Goal: Check status: Check status

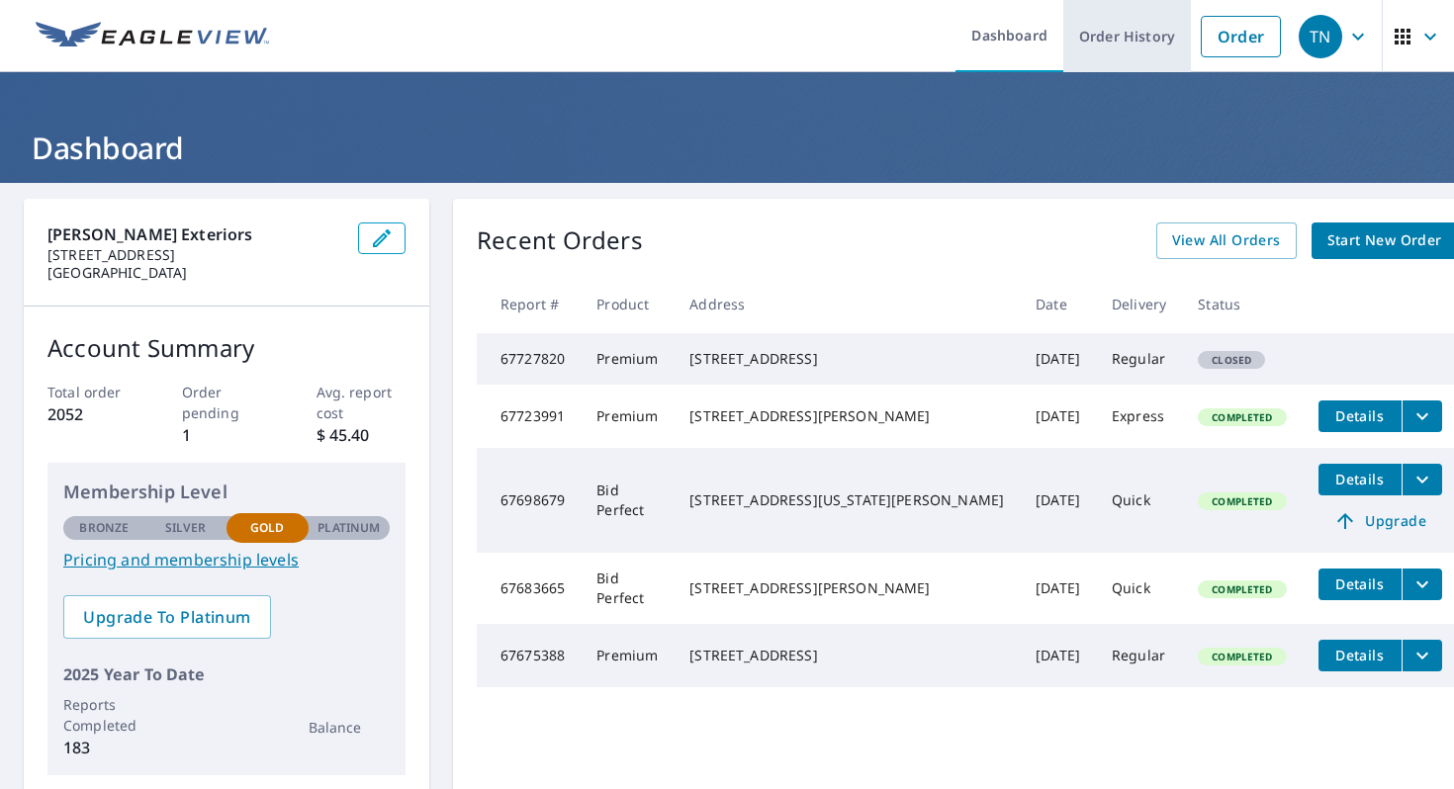
click at [1134, 46] on link "Order History" at bounding box center [1128, 36] width 128 height 72
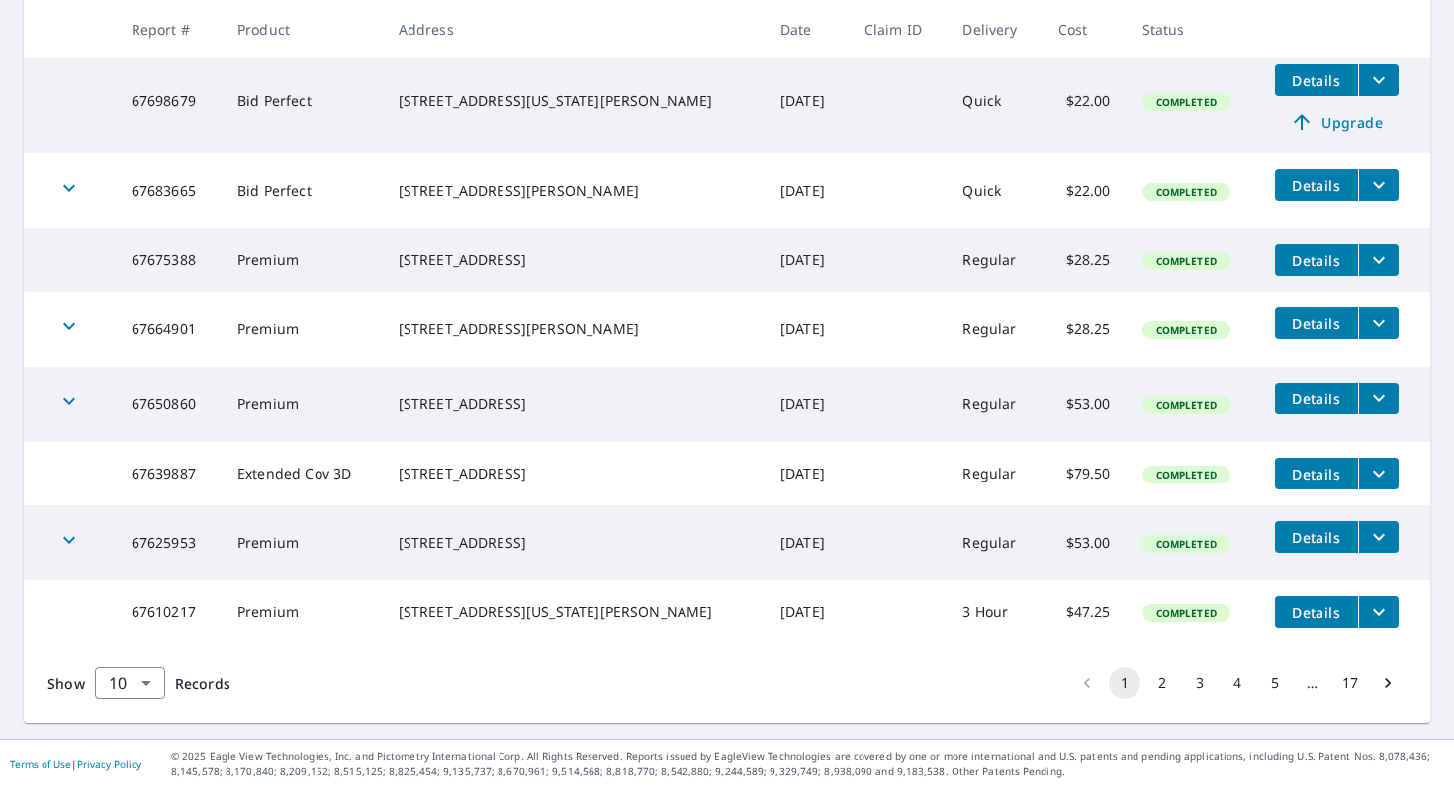
scroll to position [556, 0]
click at [1165, 699] on button "2" at bounding box center [1163, 684] width 32 height 32
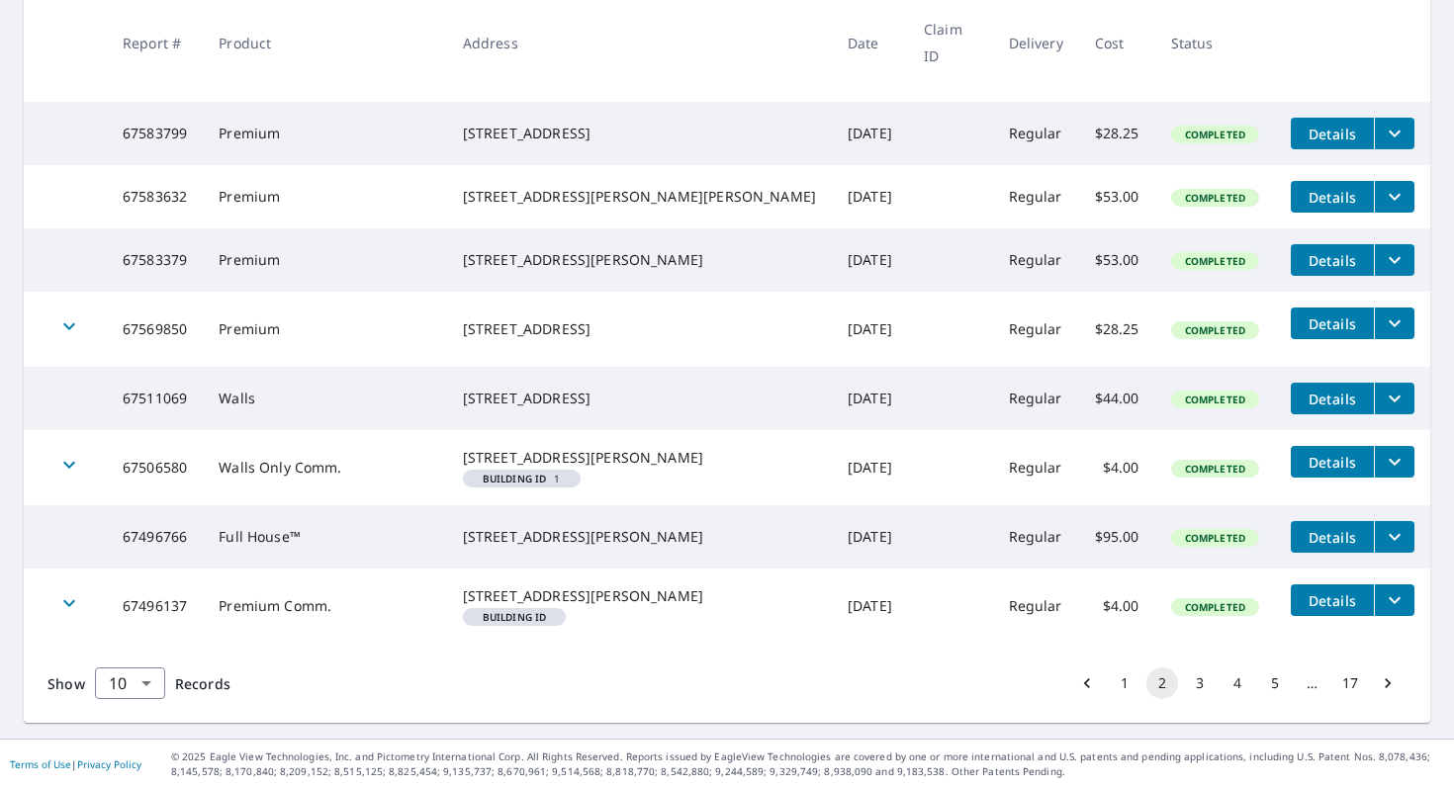
scroll to position [559, 0]
click at [1205, 688] on button "3" at bounding box center [1200, 684] width 32 height 32
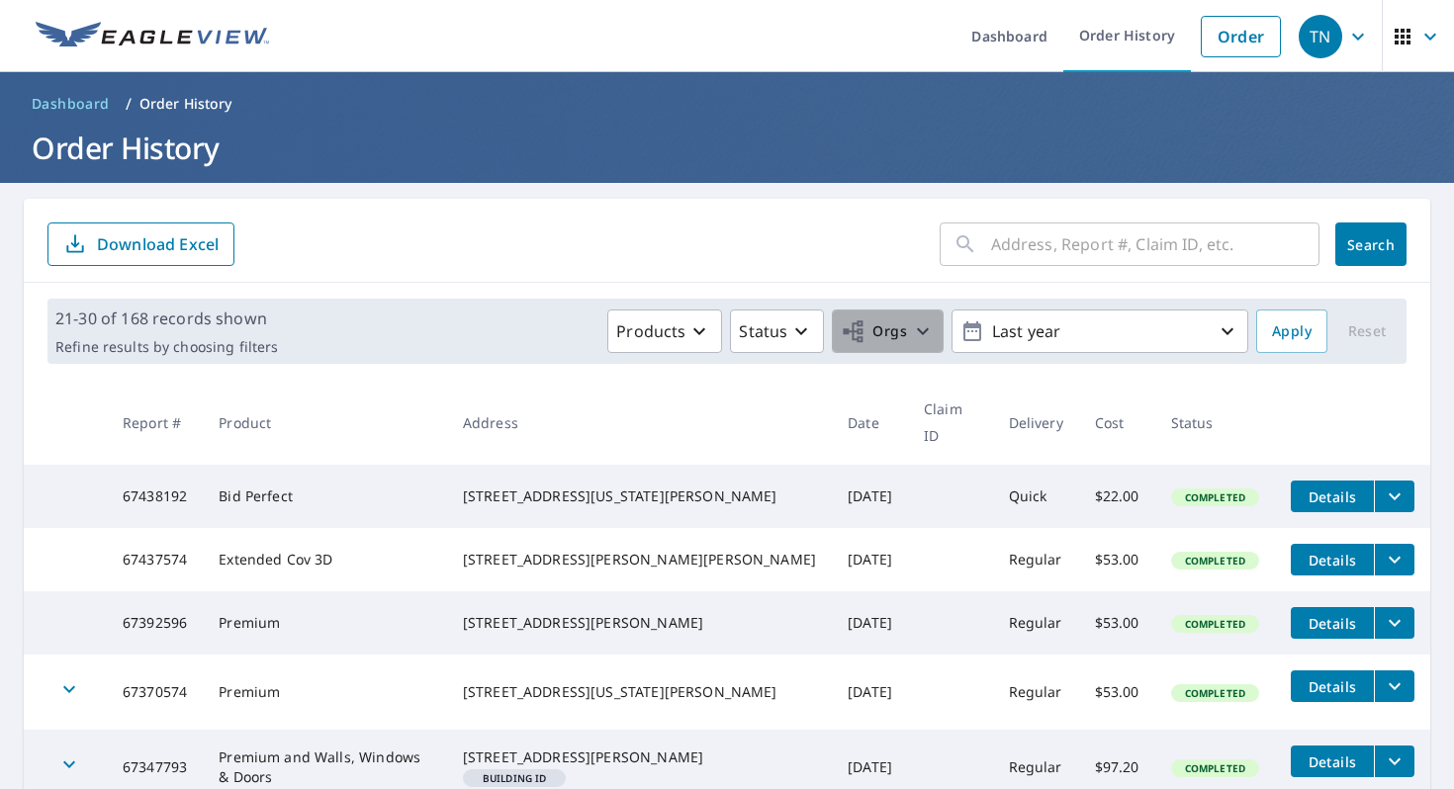
click at [929, 341] on icon "button" at bounding box center [923, 332] width 24 height 24
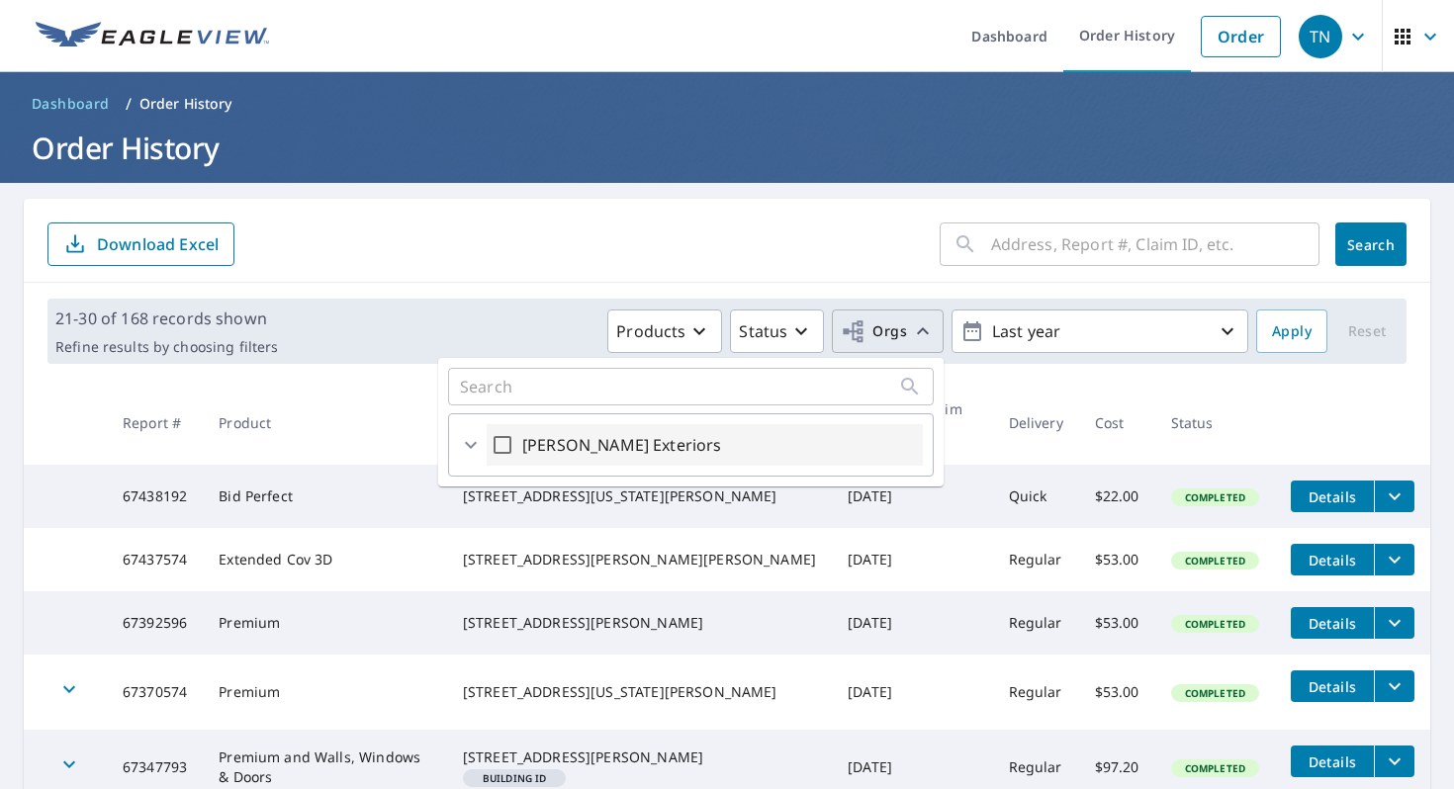
click at [466, 449] on icon at bounding box center [471, 445] width 24 height 24
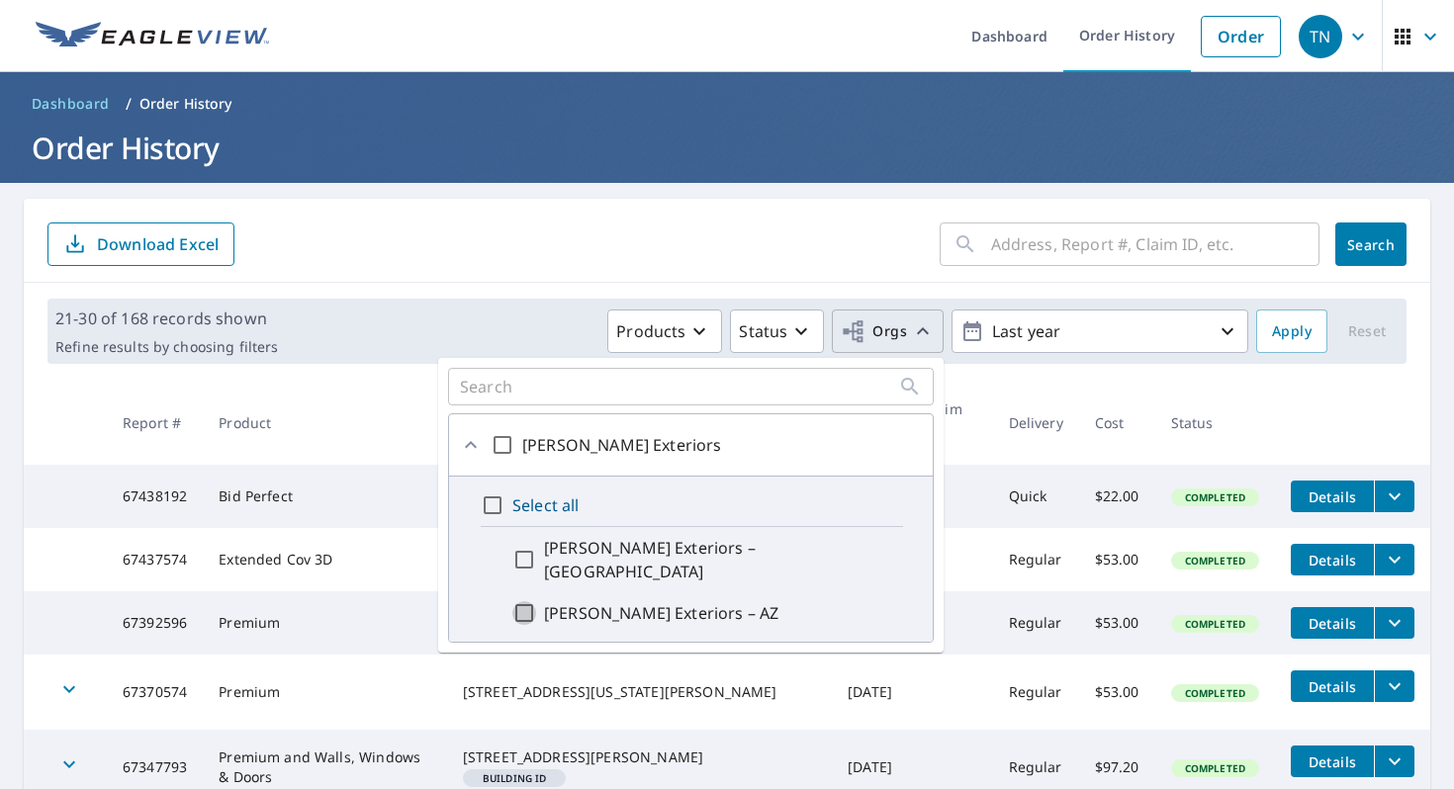
click at [523, 602] on input "[PERSON_NAME] Exteriors – AZ" at bounding box center [524, 614] width 24 height 24
checkbox input "true"
click at [1310, 341] on span "Apply" at bounding box center [1292, 332] width 40 height 25
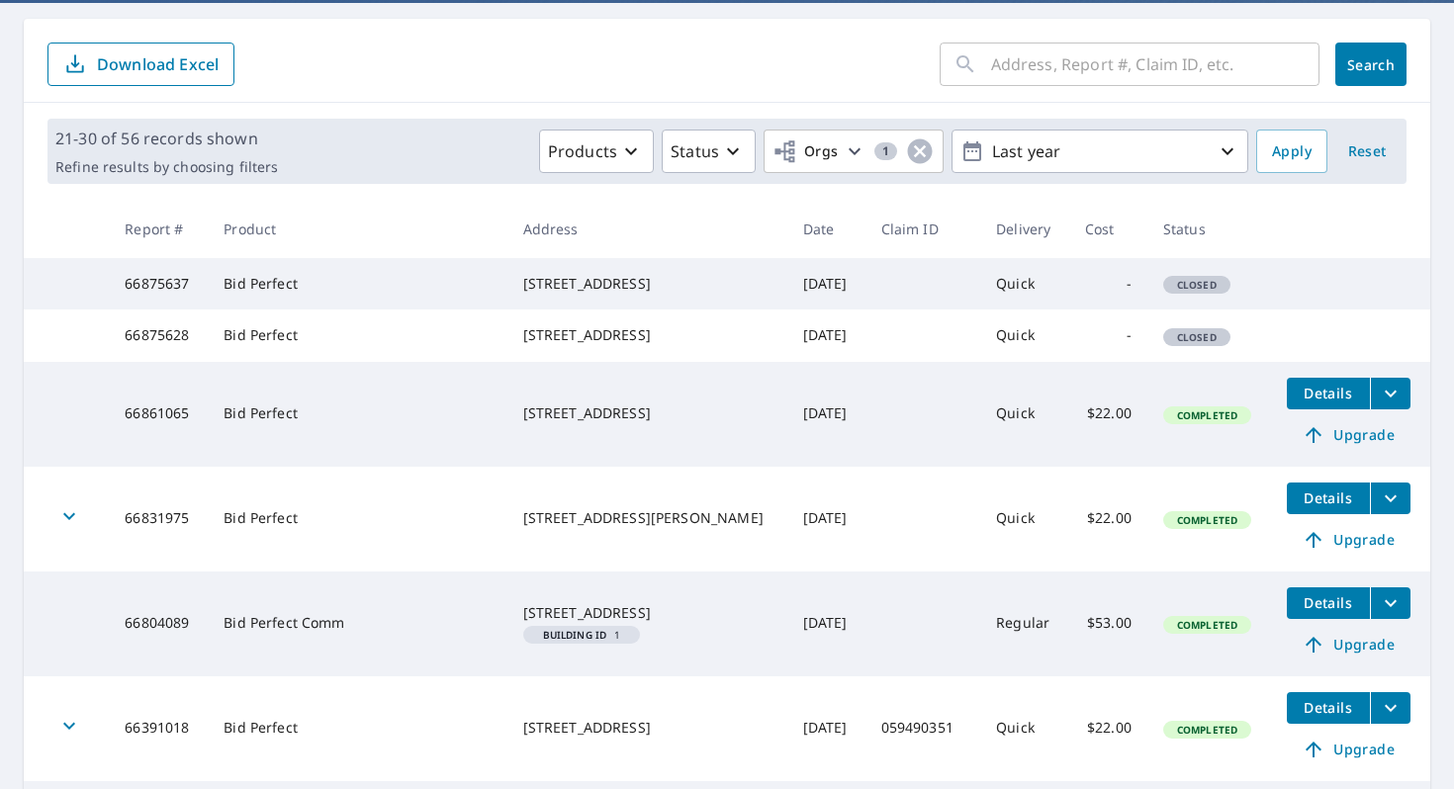
scroll to position [179, 0]
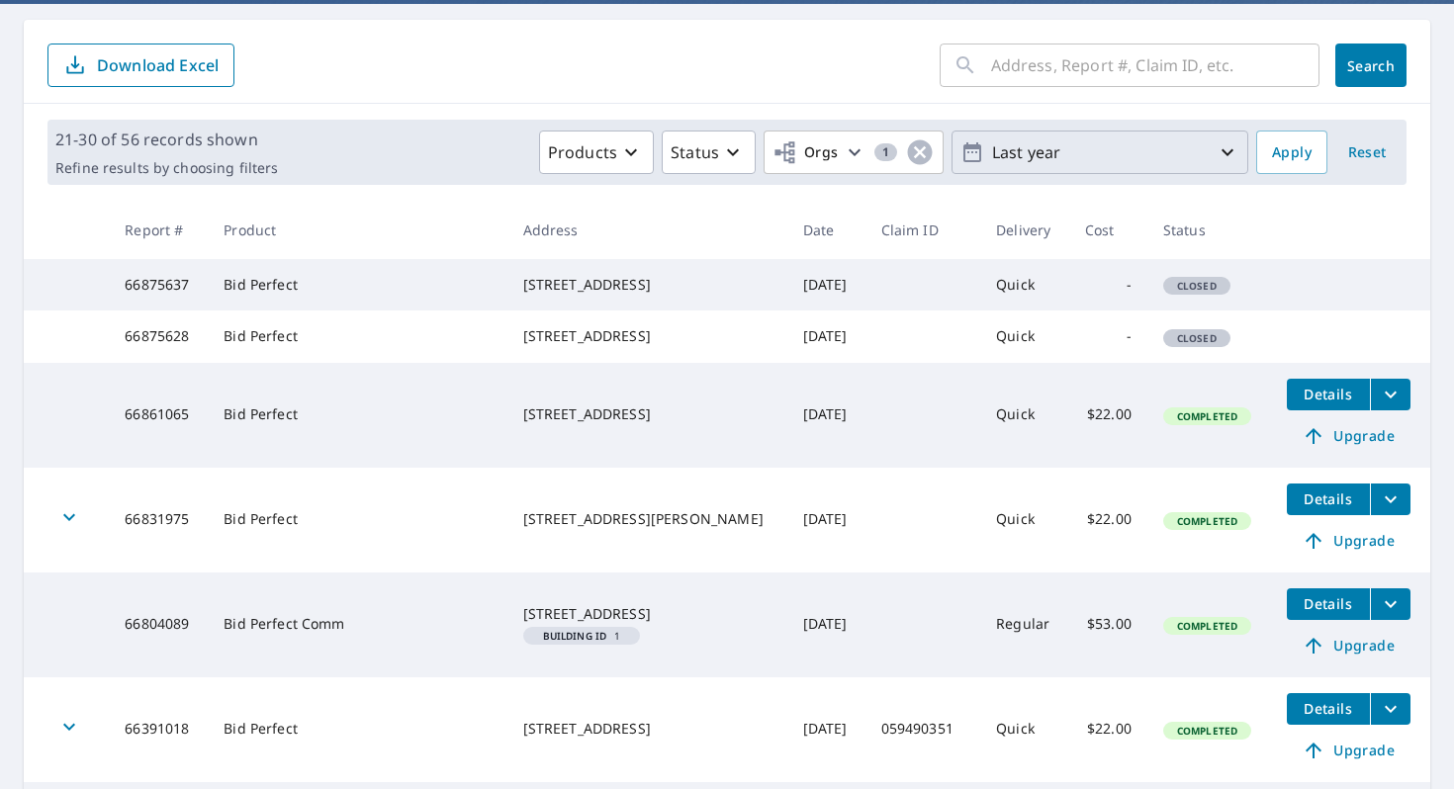
click at [1139, 171] on button "Last year" at bounding box center [1100, 153] width 297 height 44
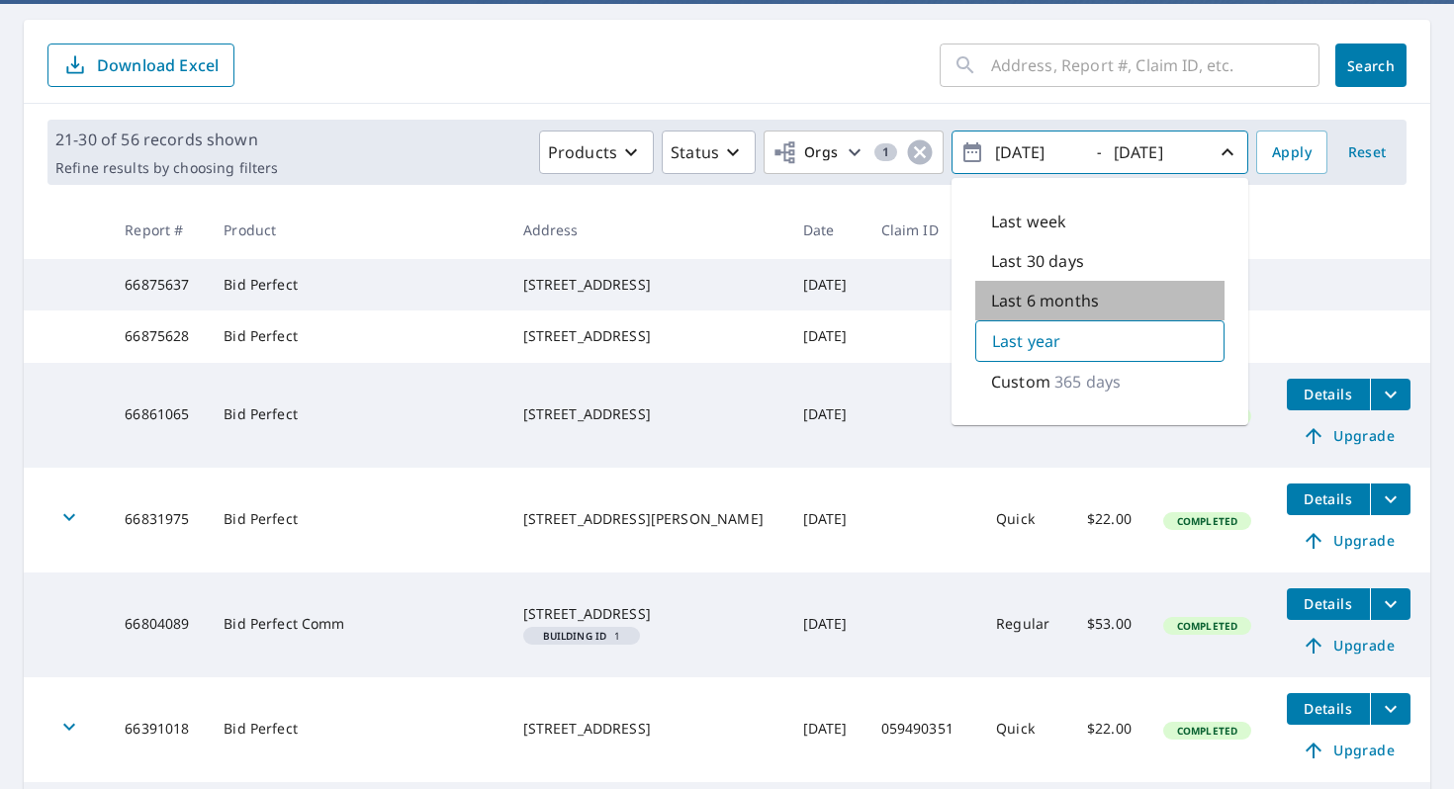
click at [1080, 298] on p "Last 6 months" at bounding box center [1045, 301] width 108 height 24
type input "[DATE]"
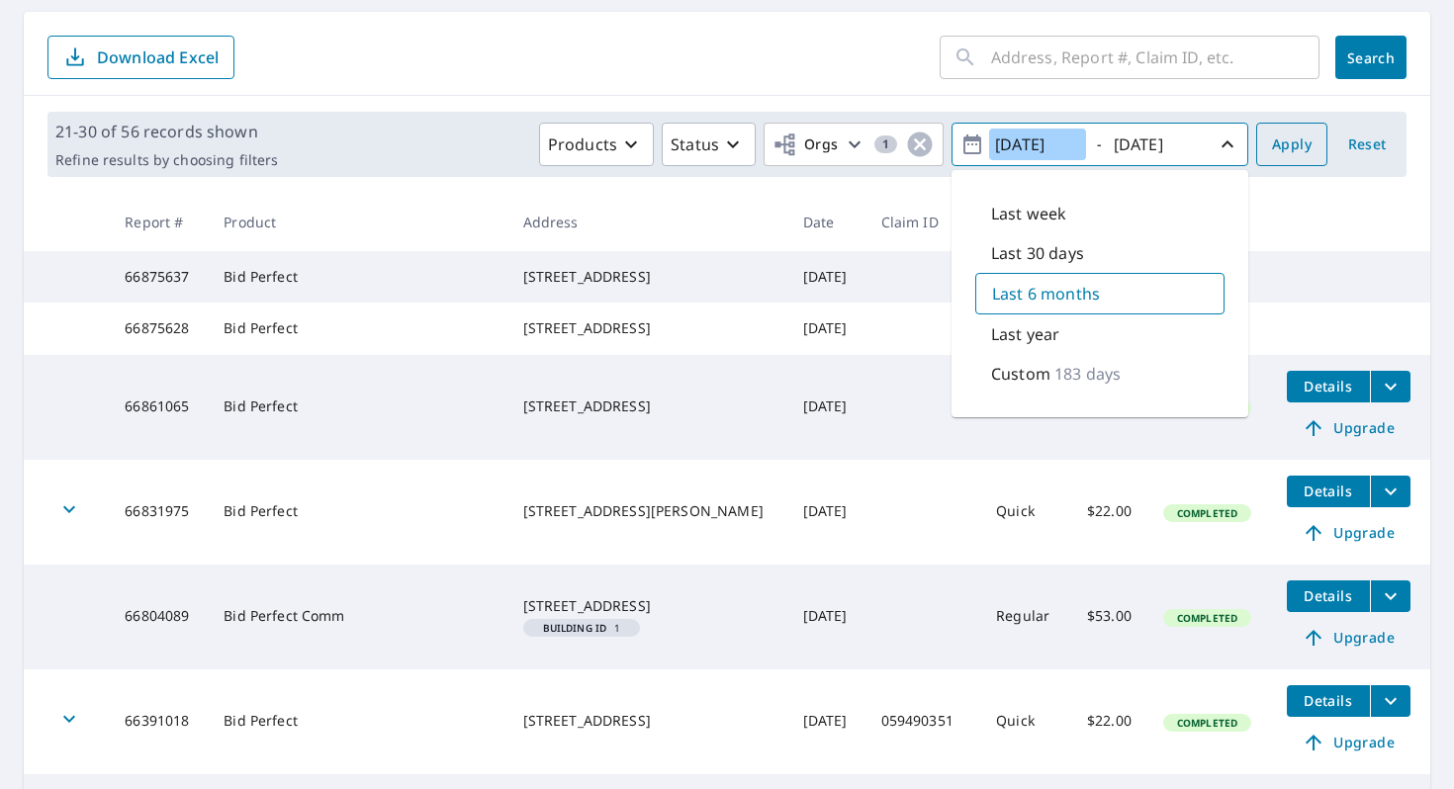
scroll to position [188, 0]
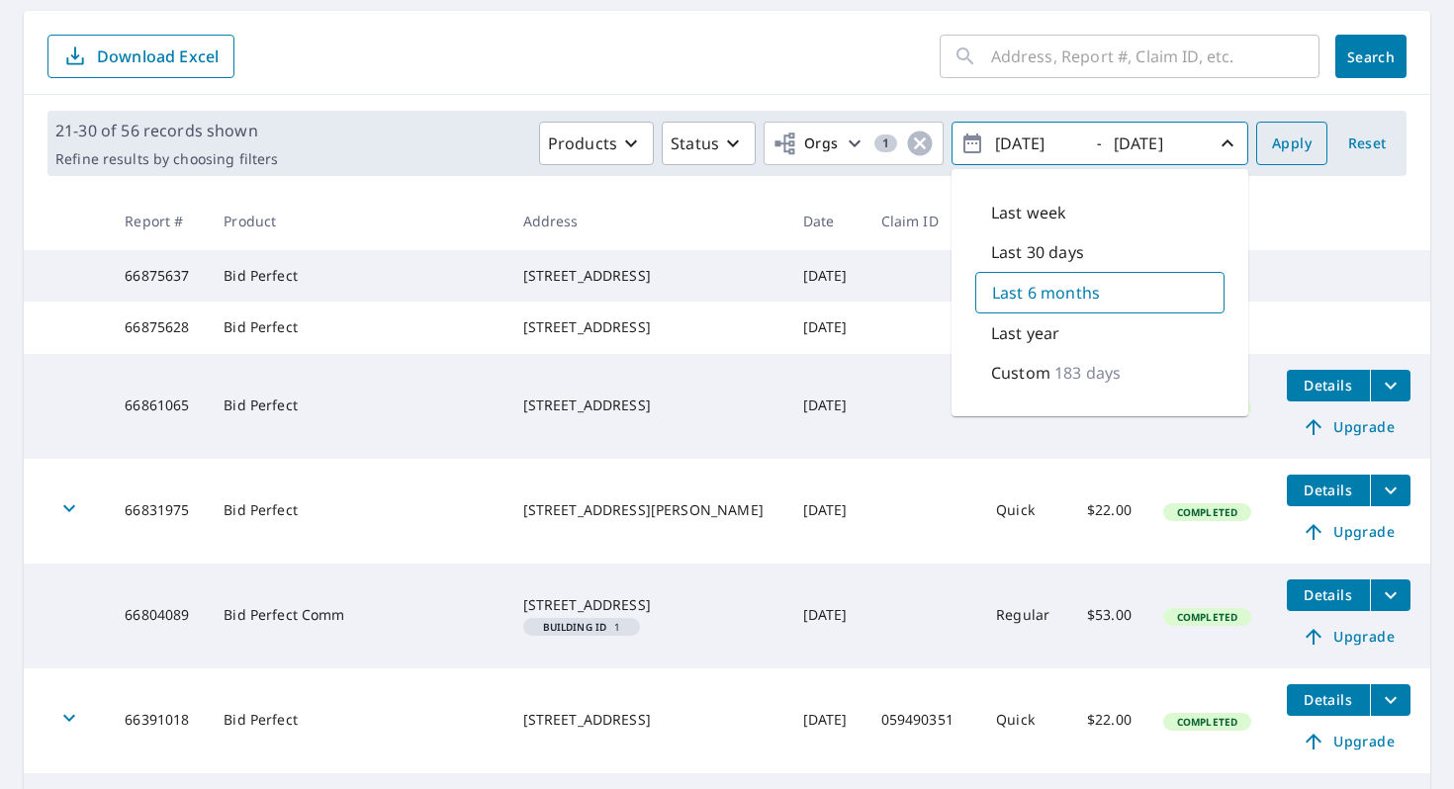
click at [1285, 153] on span "Apply" at bounding box center [1292, 144] width 40 height 25
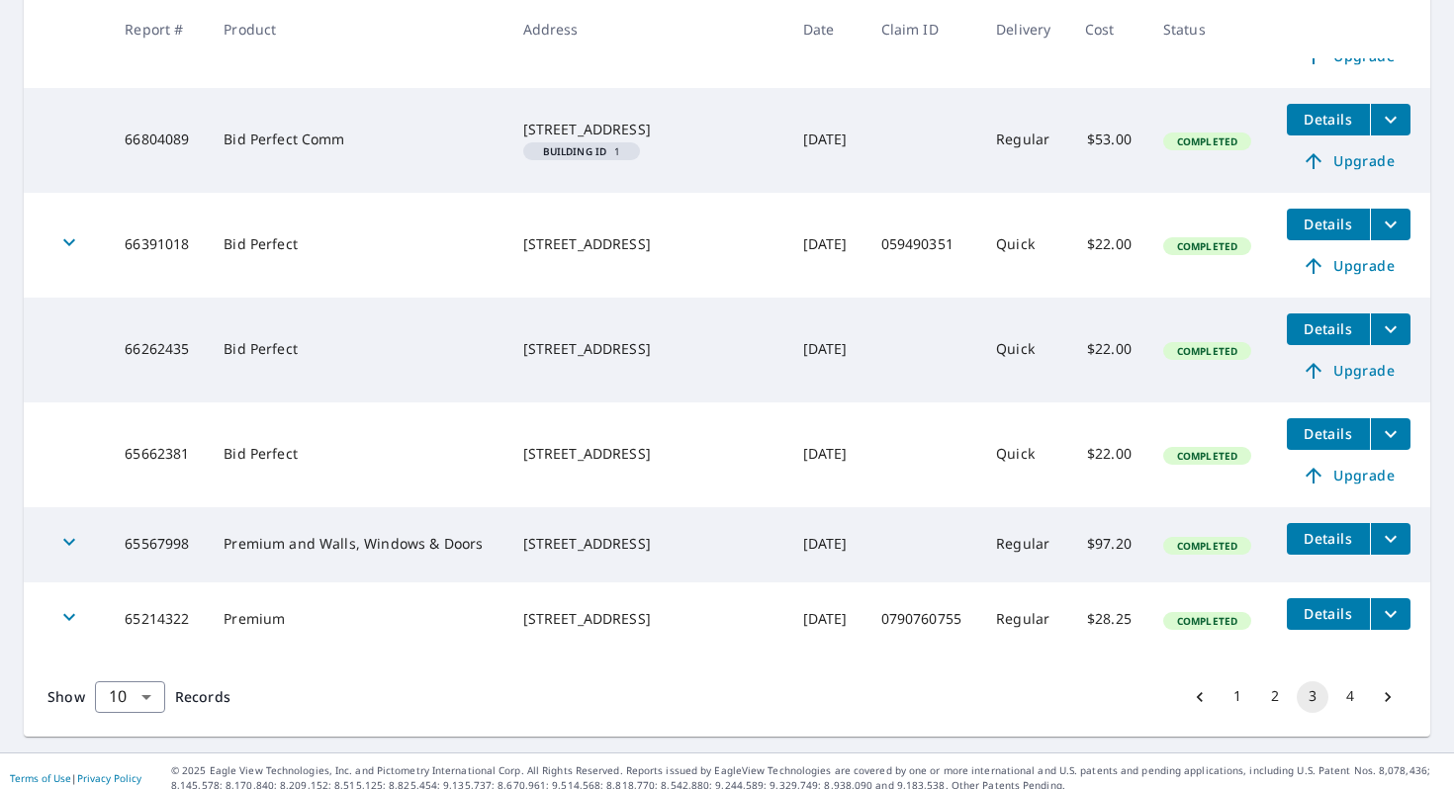
scroll to position [716, 0]
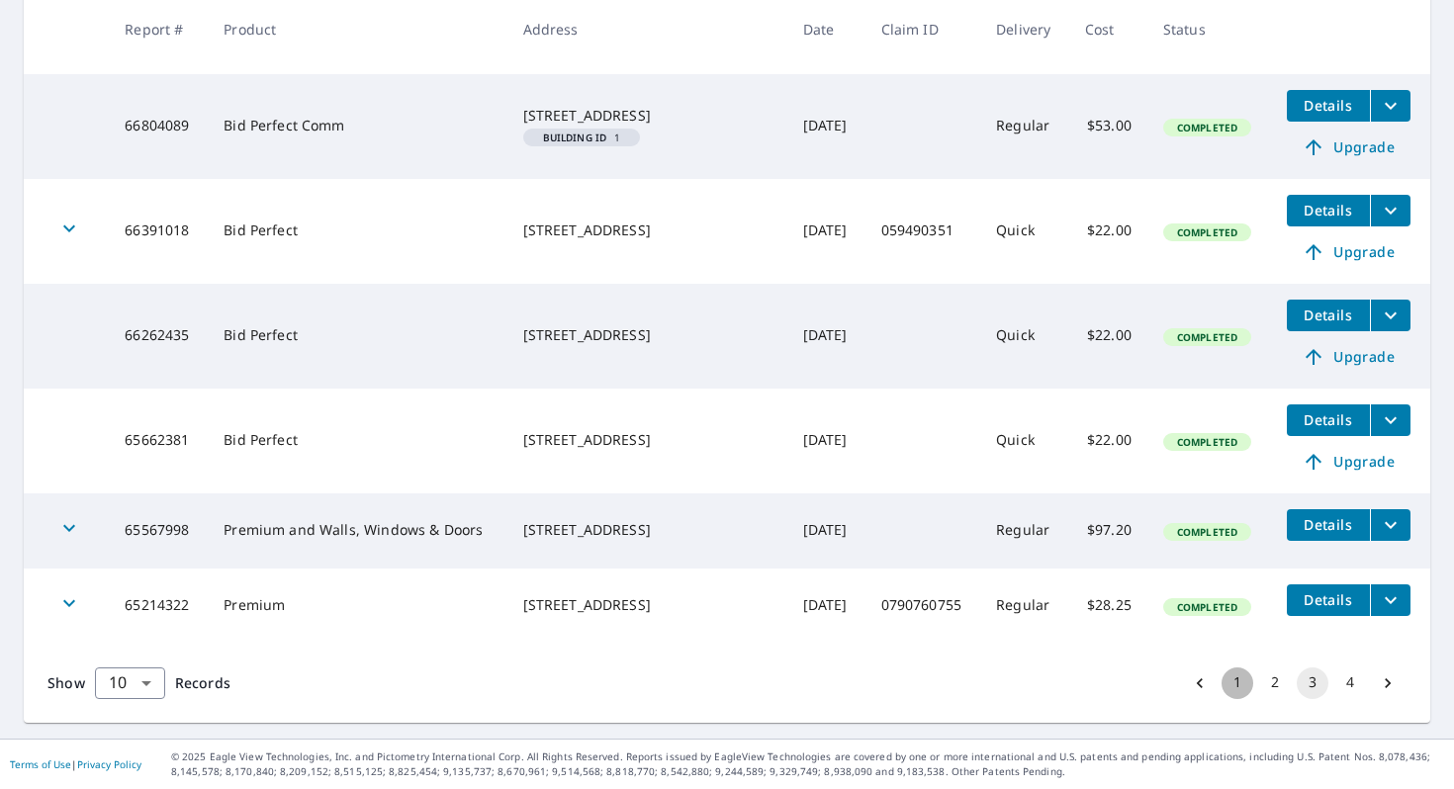
click at [1237, 692] on button "1" at bounding box center [1238, 684] width 32 height 32
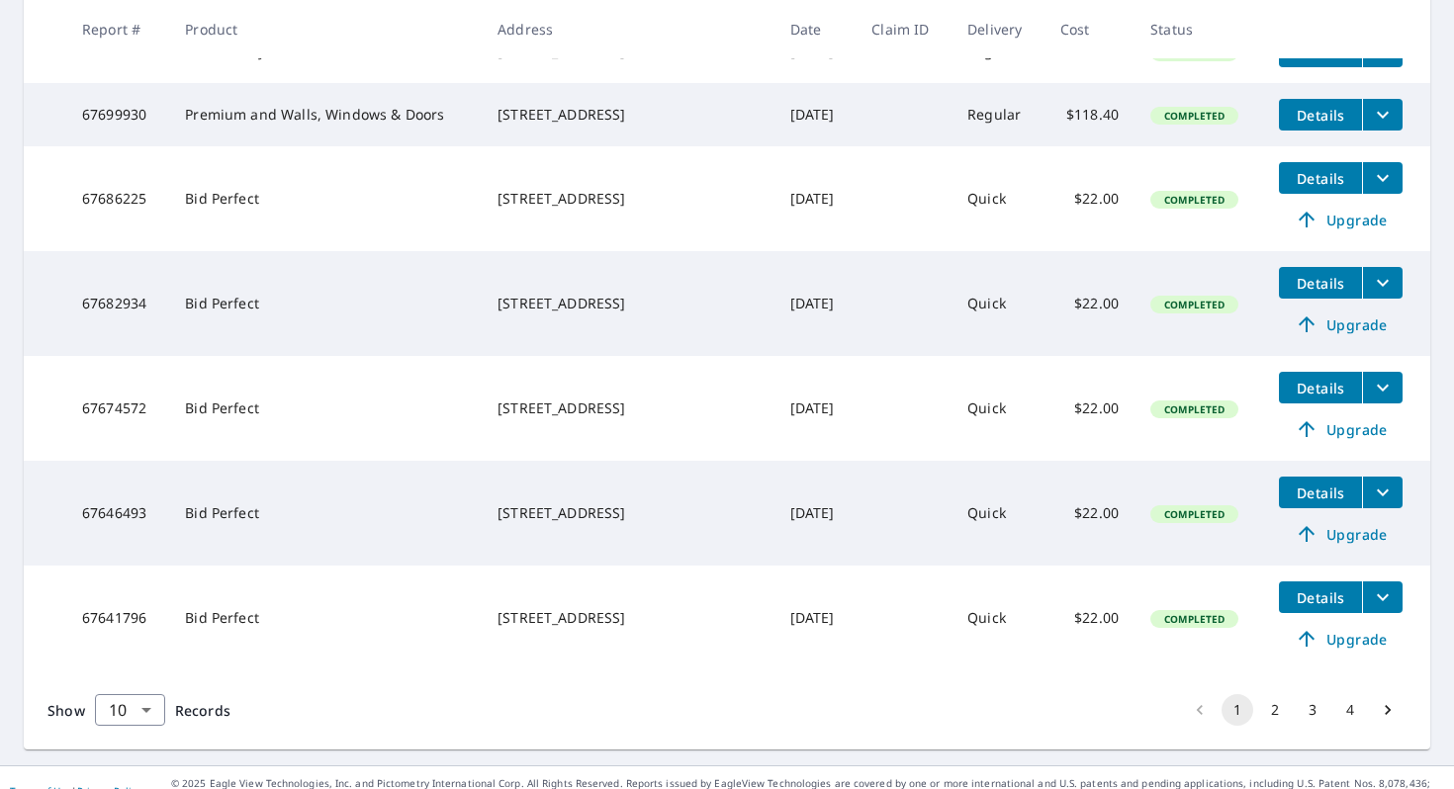
scroll to position [776, 0]
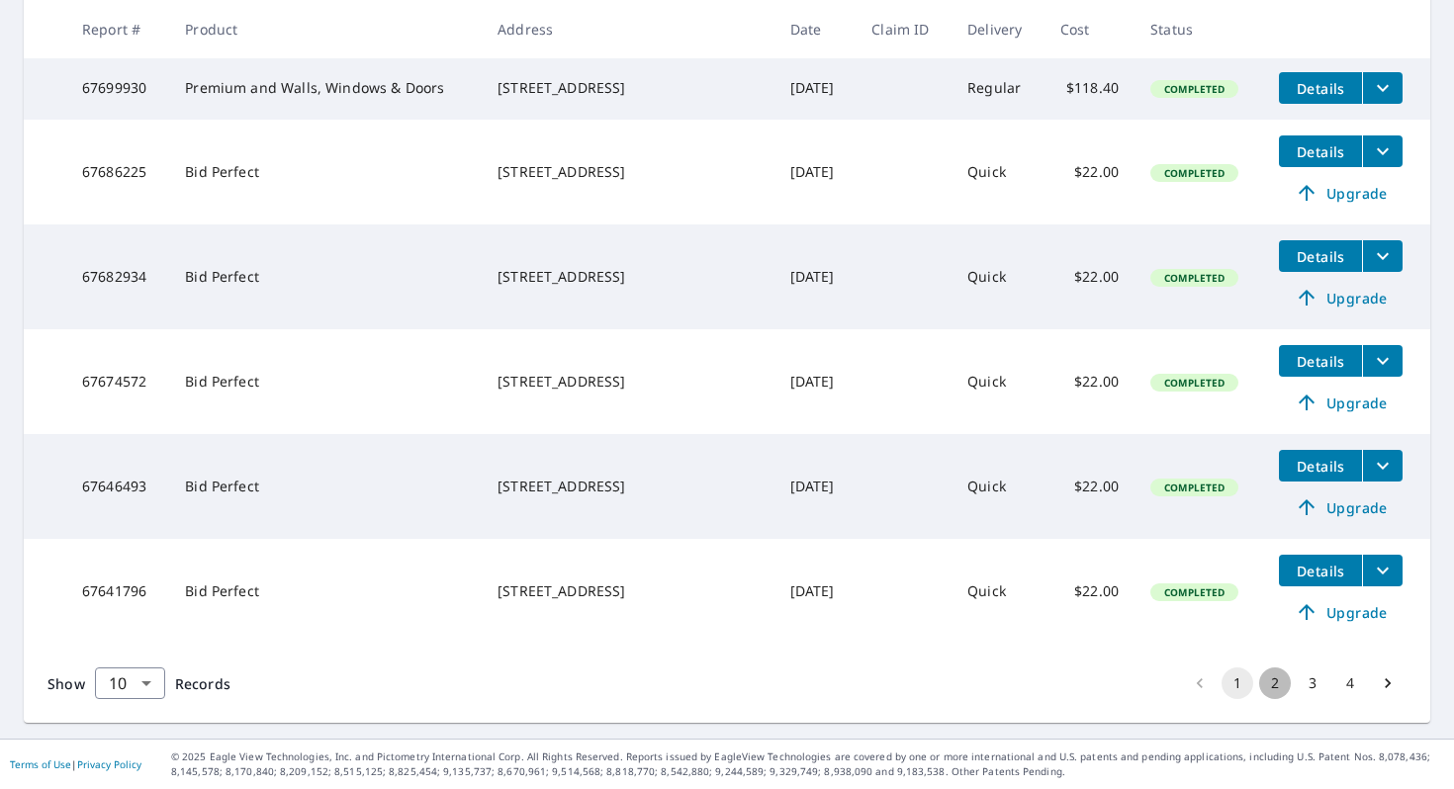
click at [1278, 688] on button "2" at bounding box center [1275, 684] width 32 height 32
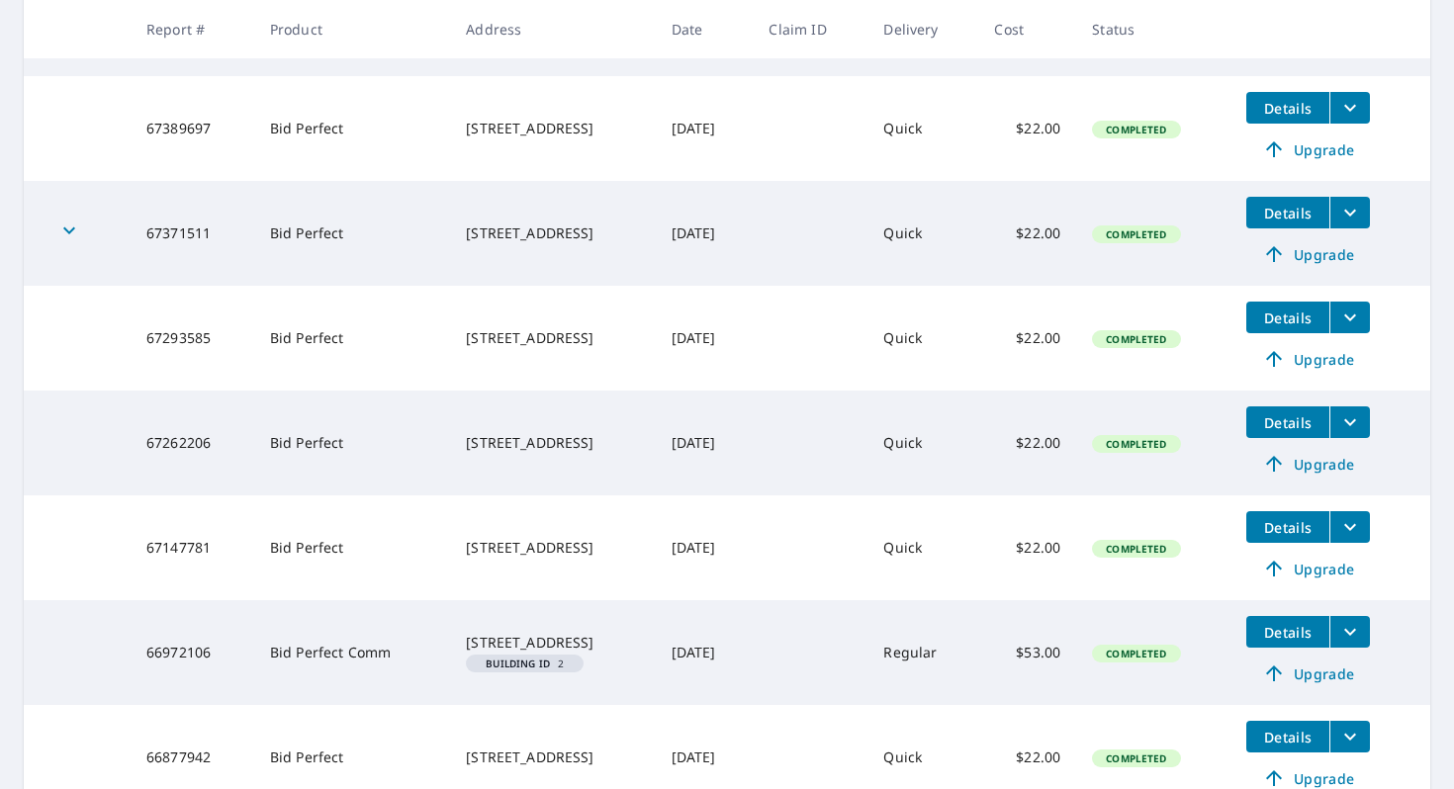
scroll to position [843, 0]
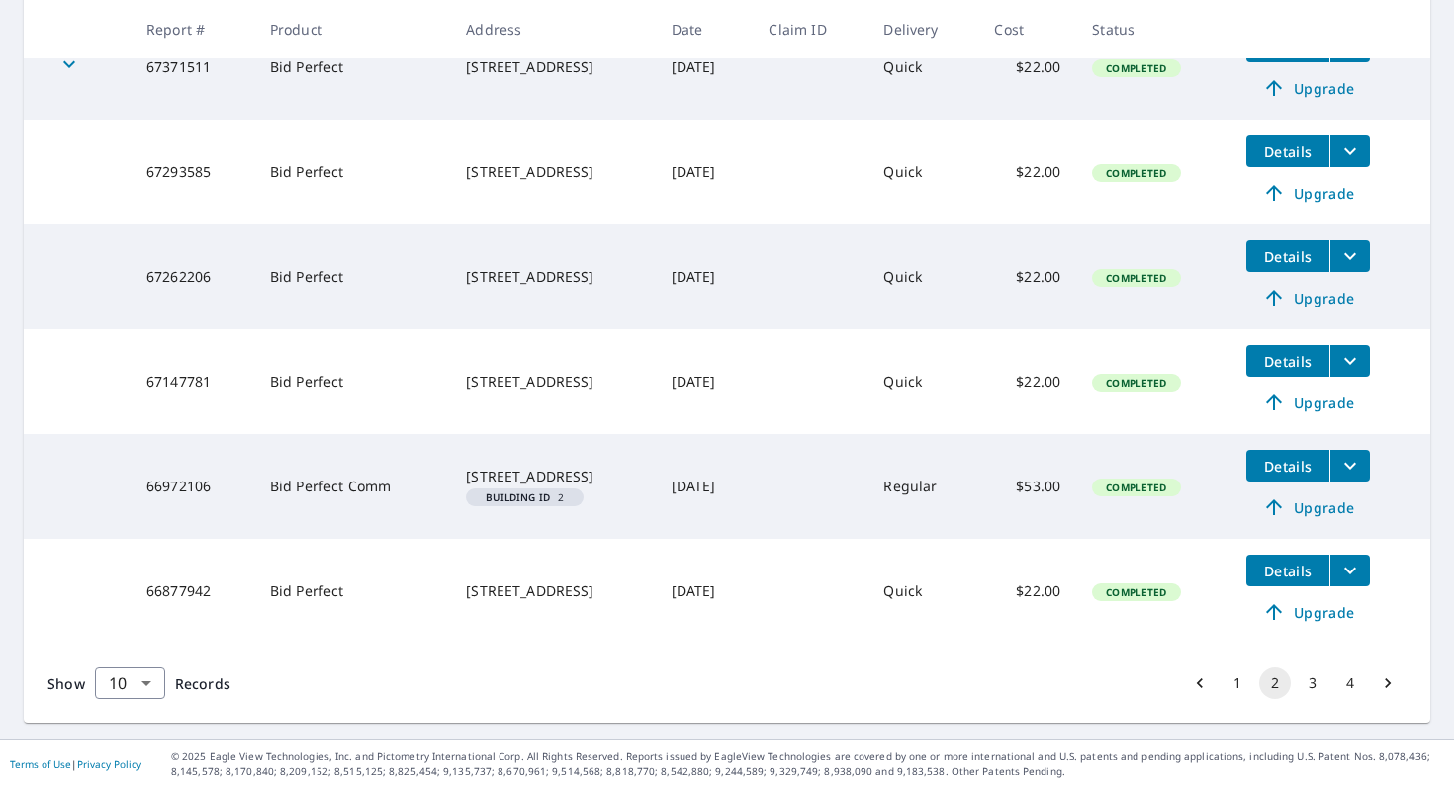
click at [1315, 690] on button "3" at bounding box center [1313, 684] width 32 height 32
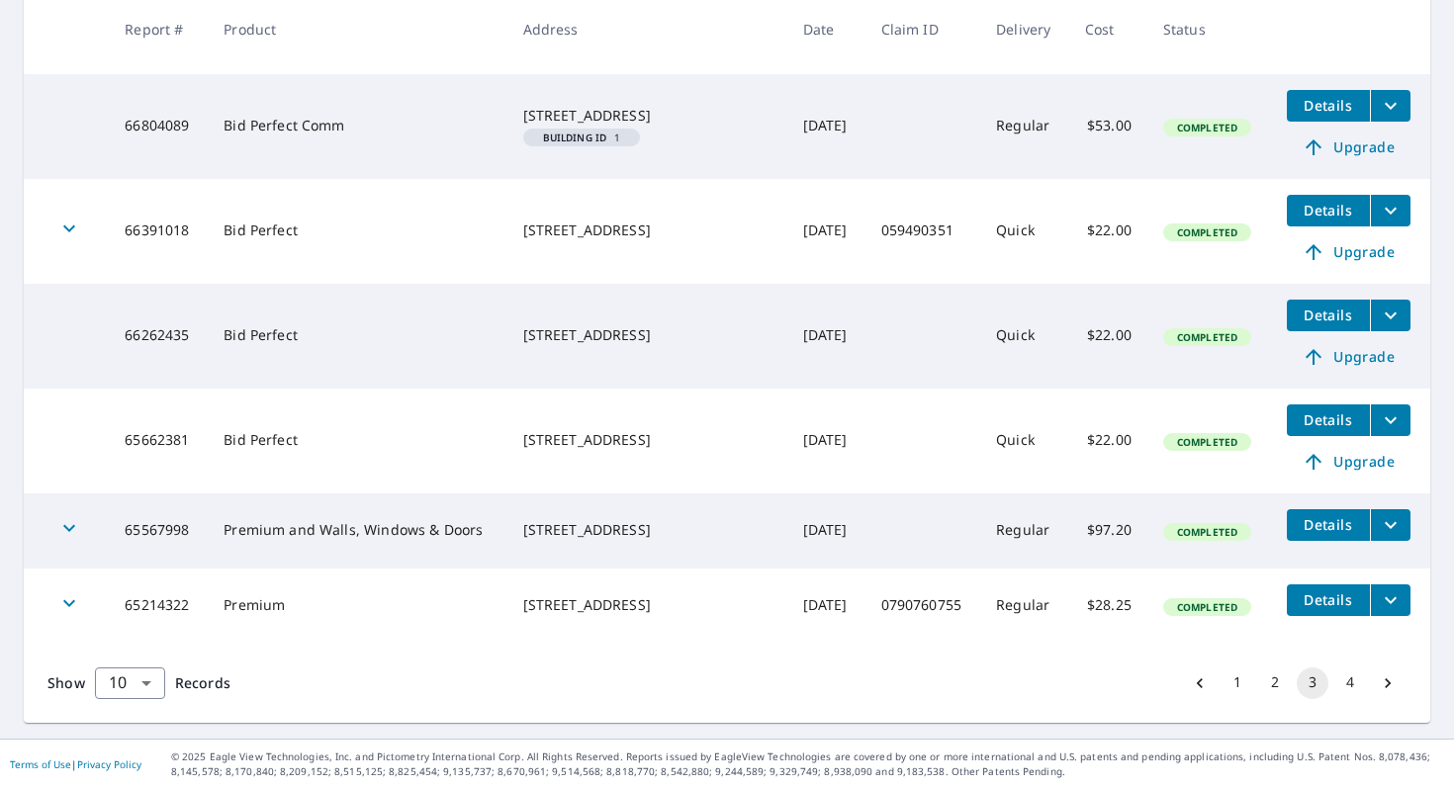
scroll to position [716, 0]
click at [1282, 691] on button "2" at bounding box center [1275, 684] width 32 height 32
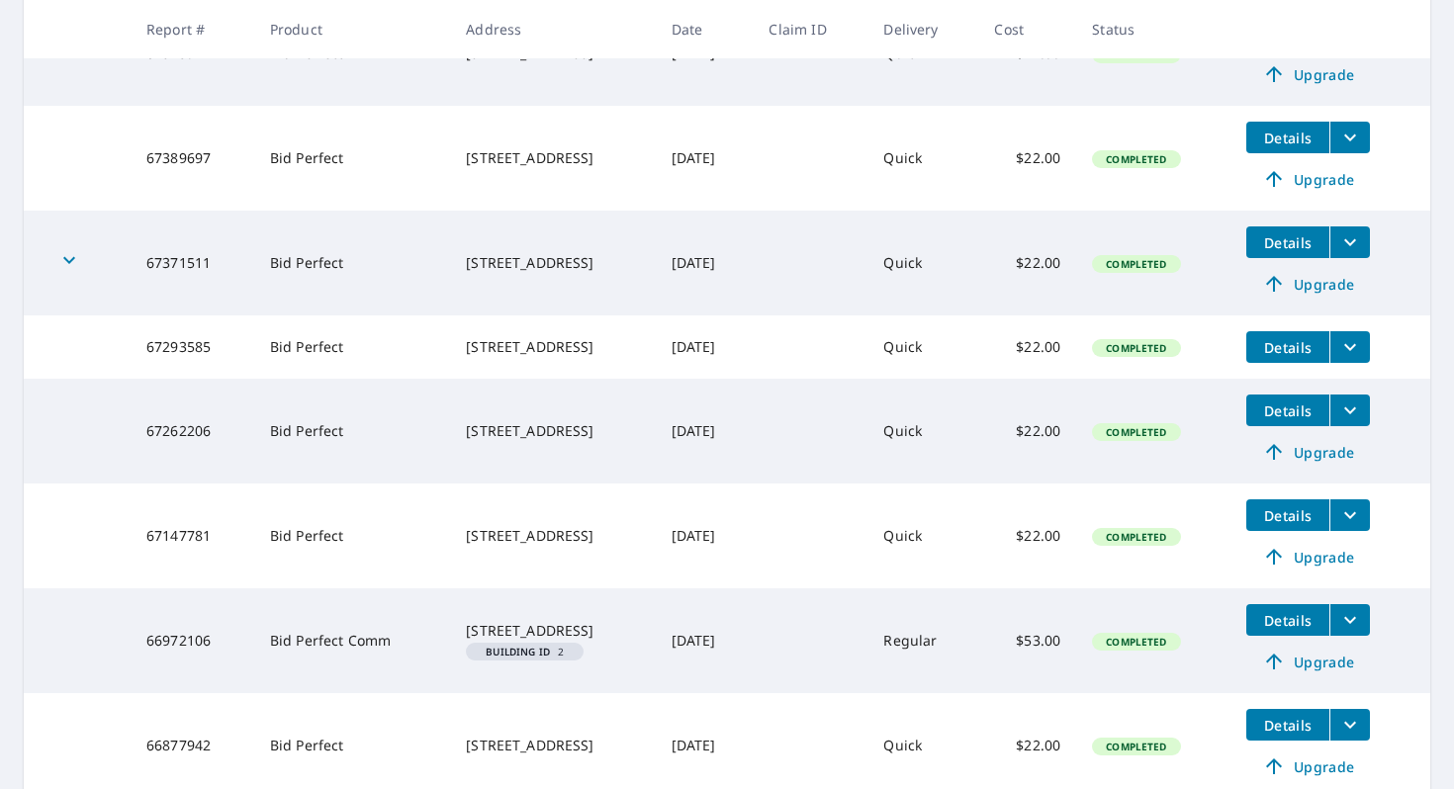
scroll to position [692, 0]
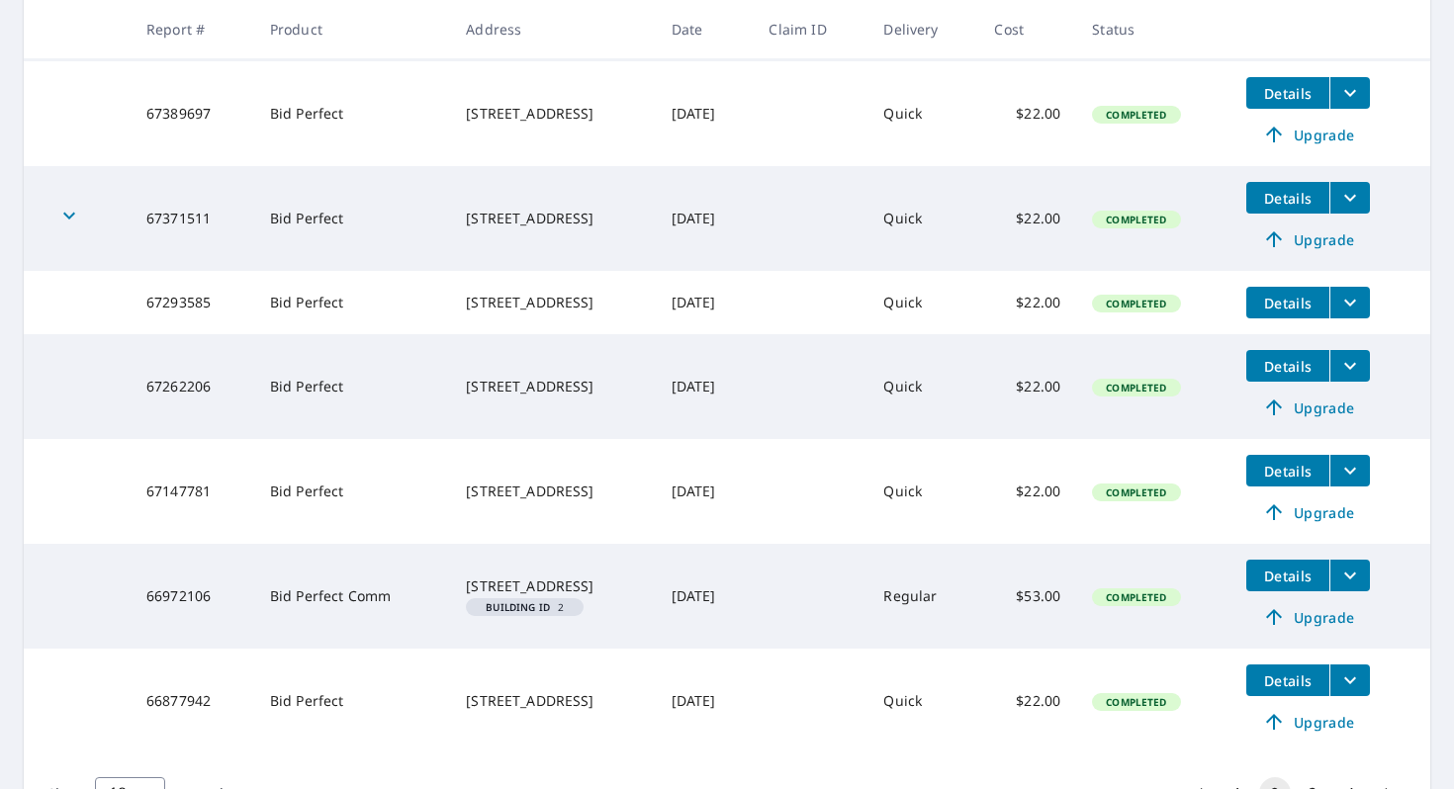
click at [205, 391] on td "67262206" at bounding box center [193, 386] width 124 height 105
drag, startPoint x: 205, startPoint y: 391, endPoint x: 138, endPoint y: 393, distance: 67.3
click at [138, 393] on td "67262206" at bounding box center [193, 386] width 124 height 105
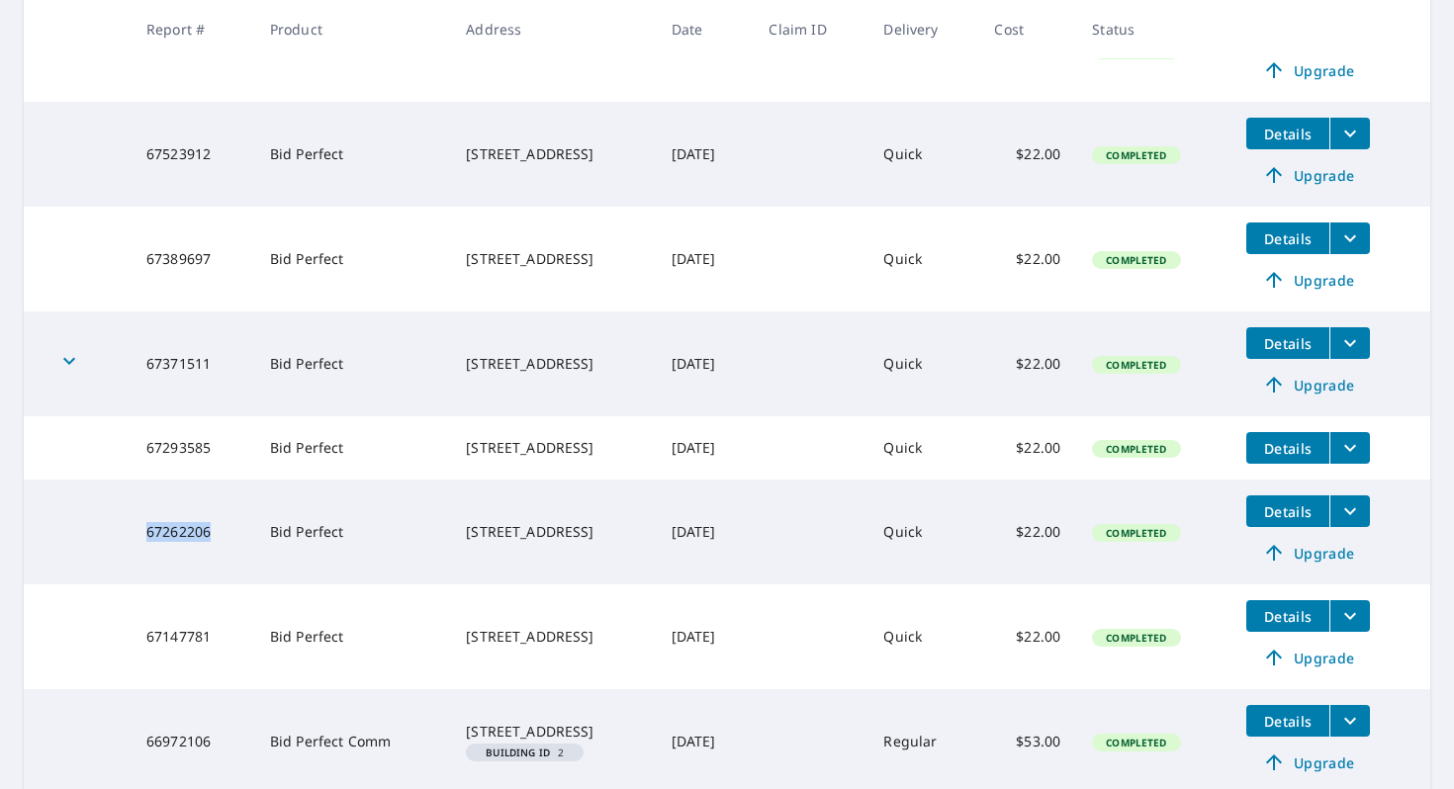
scroll to position [809, 0]
